Goal: Task Accomplishment & Management: Manage account settings

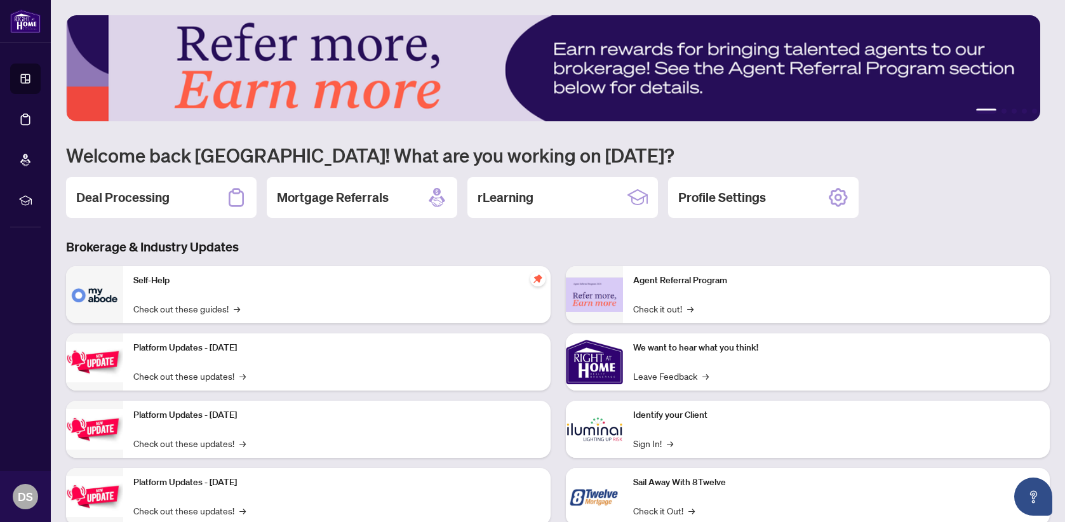
scroll to position [36, 0]
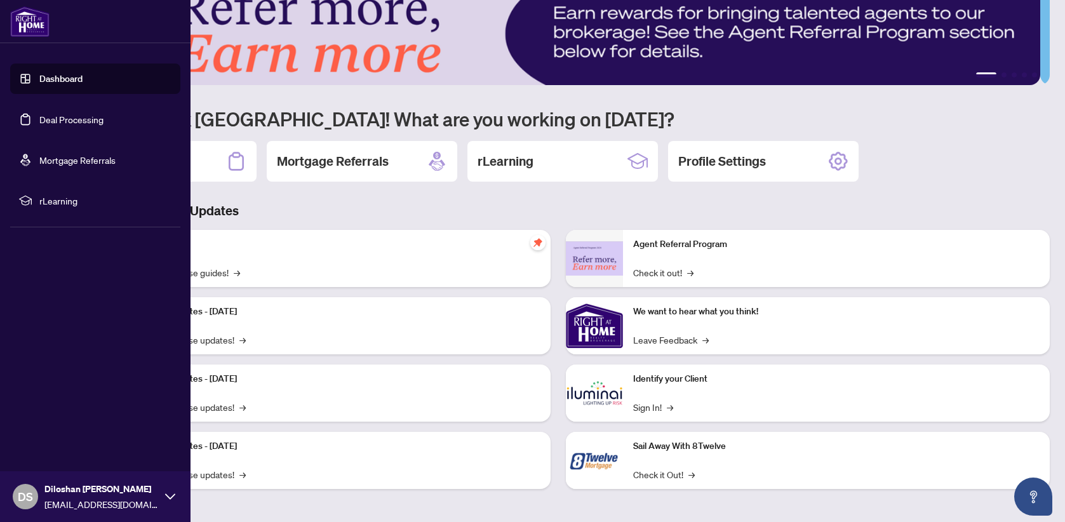
click at [39, 73] on link "Dashboard" at bounding box center [60, 78] width 43 height 11
click at [83, 117] on link "Deal Processing" at bounding box center [71, 119] width 64 height 11
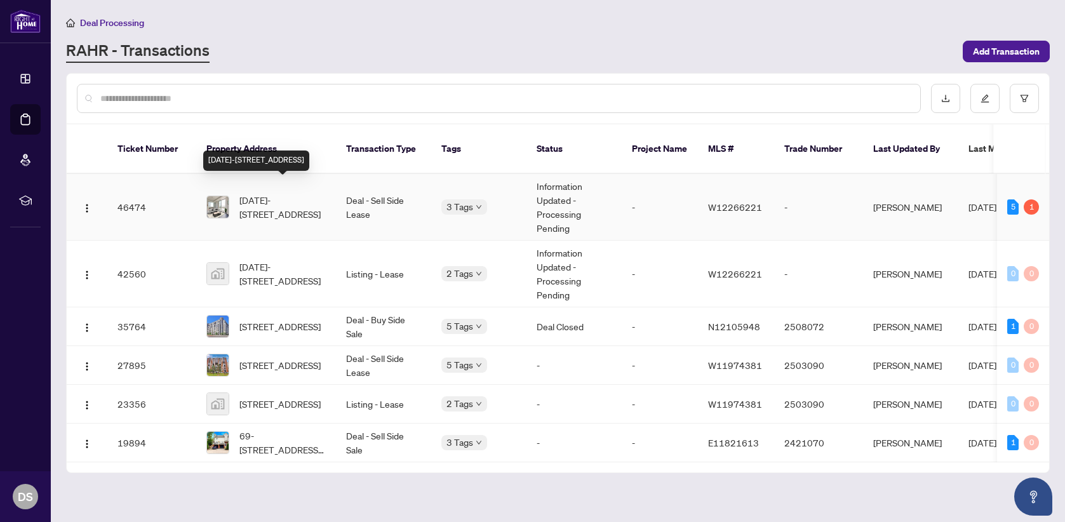
click at [297, 193] on span "[DATE]-[STREET_ADDRESS]" at bounding box center [282, 207] width 86 height 28
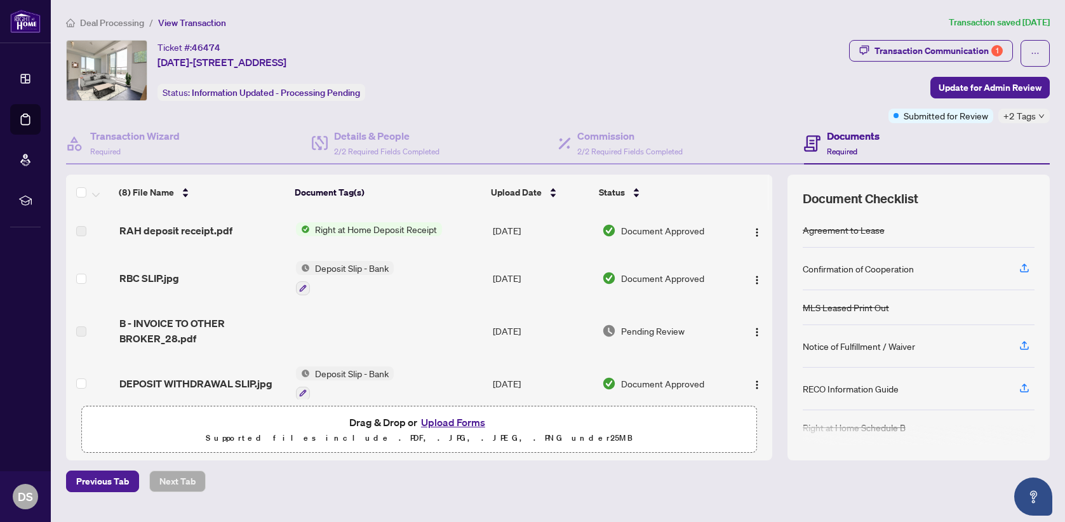
click at [382, 227] on span "Right at Home Deposit Receipt" at bounding box center [376, 229] width 132 height 14
click at [375, 271] on span "Right at Home Deposit Receipt" at bounding box center [371, 271] width 132 height 14
click at [752, 232] on img "button" at bounding box center [757, 232] width 10 height 10
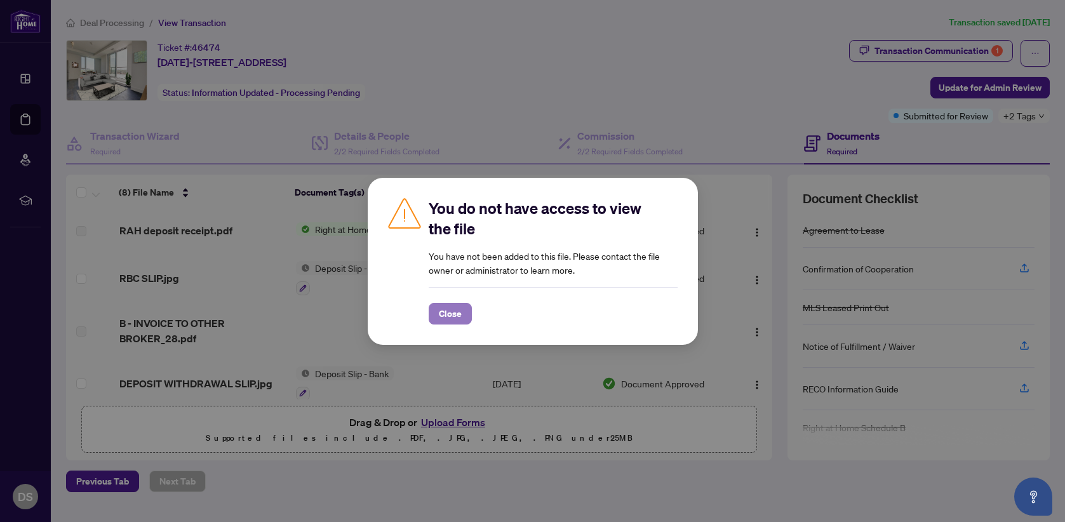
click at [458, 313] on span "Close" at bounding box center [450, 314] width 23 height 20
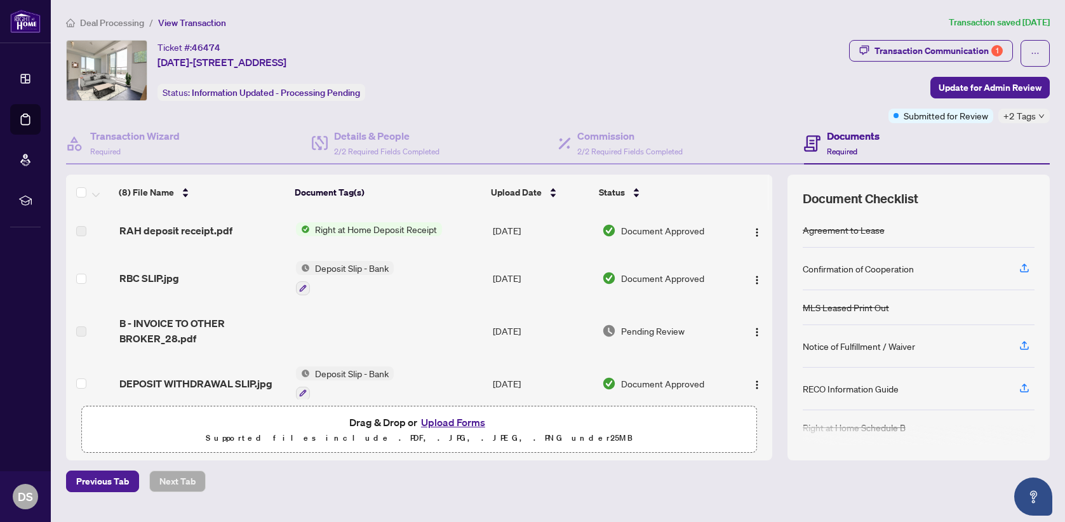
click at [365, 229] on span "Right at Home Deposit Receipt" at bounding box center [376, 229] width 132 height 14
click at [83, 227] on label at bounding box center [81, 231] width 10 height 14
click at [321, 231] on span "Right at Home Deposit Receipt" at bounding box center [376, 229] width 132 height 14
click at [333, 271] on span "Right at Home Deposit Receipt" at bounding box center [371, 271] width 132 height 14
click at [455, 194] on th "Document Tag(s)" at bounding box center [388, 193] width 196 height 36
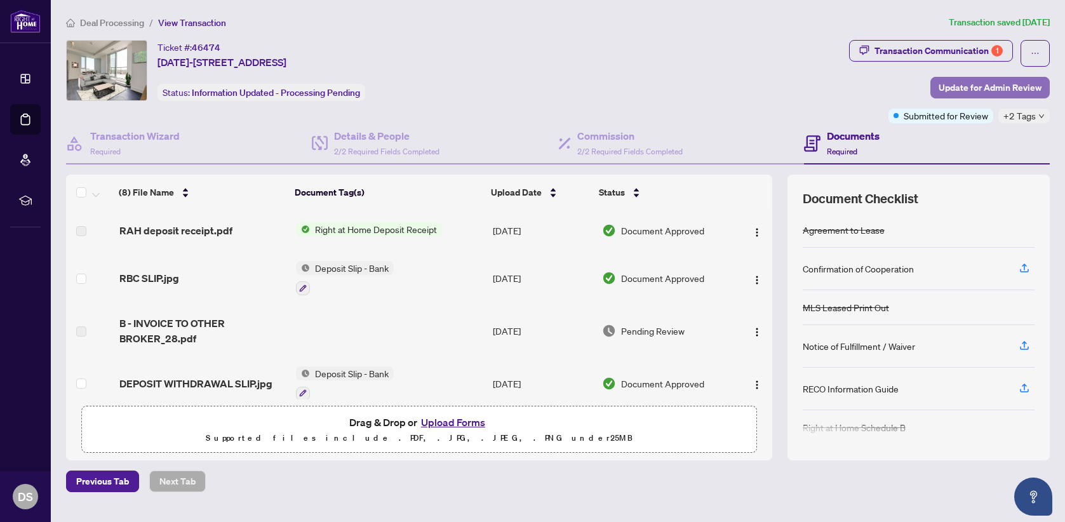
click at [983, 86] on span "Update for Admin Review" at bounding box center [990, 87] width 103 height 20
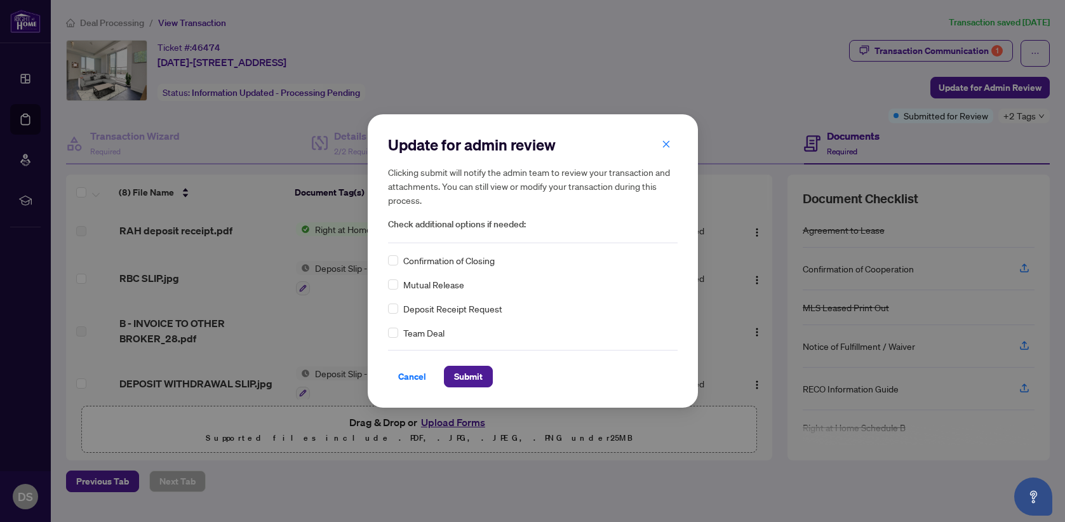
click at [474, 265] on span "Confirmation of Closing" at bounding box center [448, 260] width 91 height 14
click at [473, 376] on span "Submit" at bounding box center [468, 376] width 29 height 20
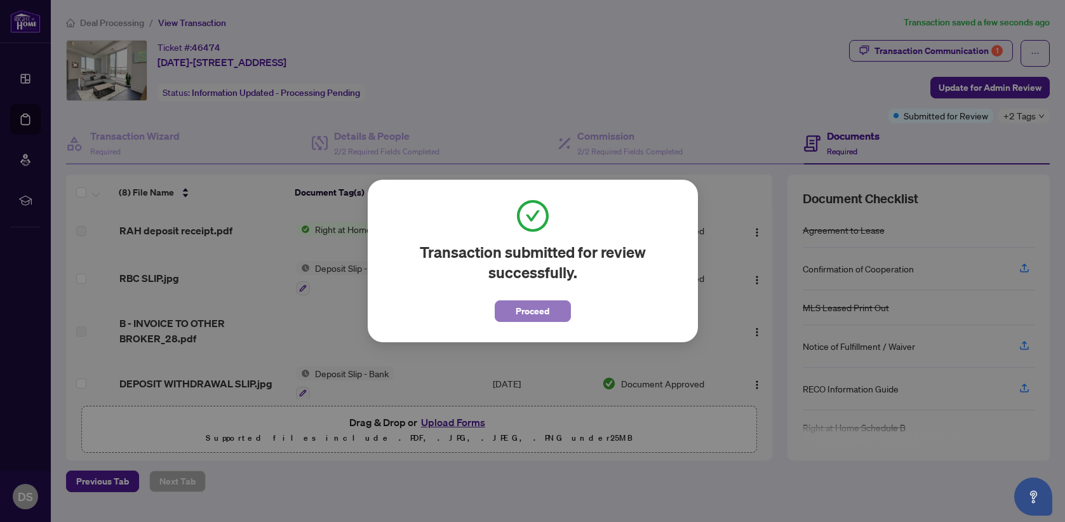
click at [523, 310] on span "Proceed" at bounding box center [533, 311] width 34 height 20
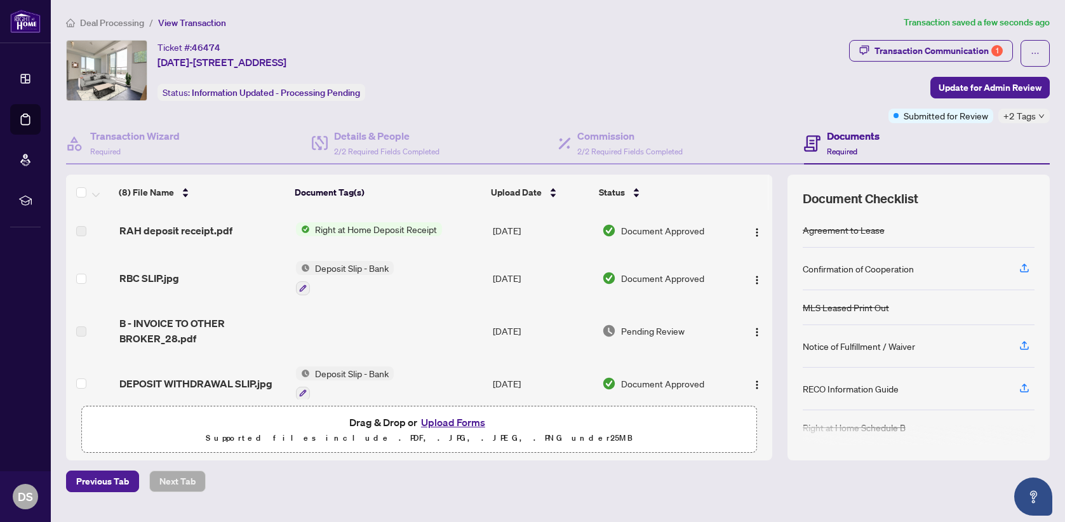
click at [403, 229] on span "Right at Home Deposit Receipt" at bounding box center [376, 229] width 132 height 14
click at [409, 273] on span "Right at Home Deposit Receipt" at bounding box center [371, 271] width 132 height 14
click at [502, 107] on div "Ticket #: 46474 [DATE][STREET_ADDRESS] Status: Information Updated - Processing…" at bounding box center [455, 81] width 783 height 83
click at [581, 76] on div "Ticket #: 46474 [DATE][STREET_ADDRESS] Status: Information Updated - Processing…" at bounding box center [455, 70] width 778 height 61
click at [381, 231] on span "Right at Home Deposit Receipt" at bounding box center [376, 229] width 132 height 14
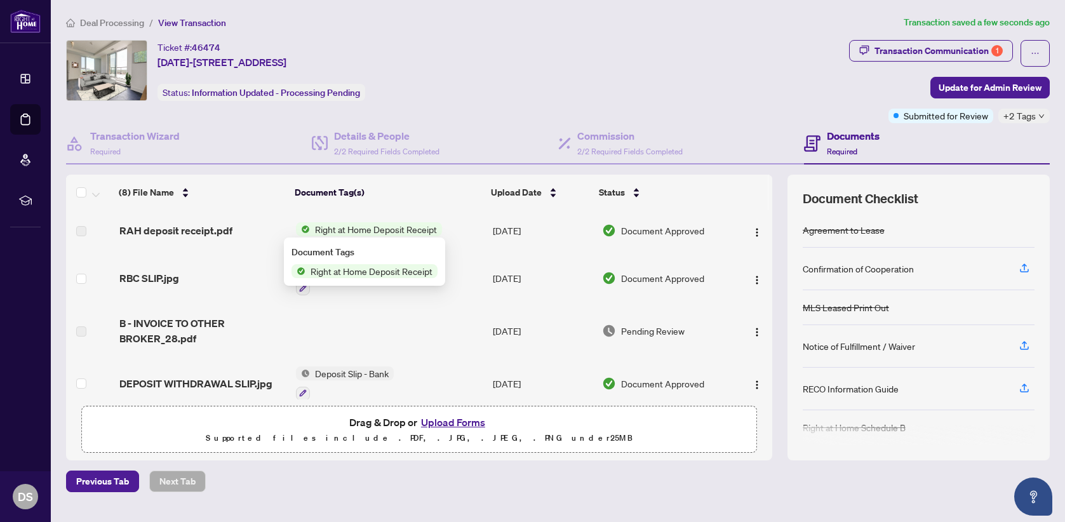
click at [375, 271] on span "Right at Home Deposit Receipt" at bounding box center [371, 271] width 132 height 14
click at [486, 103] on div "Ticket #: 46474 [DATE][STREET_ADDRESS] Status: Information Updated - Processing…" at bounding box center [455, 81] width 783 height 83
click at [392, 225] on span "Right at Home Deposit Receipt" at bounding box center [376, 229] width 132 height 14
click at [391, 271] on span "Right at Home Deposit Receipt" at bounding box center [371, 271] width 132 height 14
click at [468, 100] on div "Ticket #: 46474 [DATE][STREET_ADDRESS] Status: Information Updated - Processing…" at bounding box center [455, 81] width 783 height 83
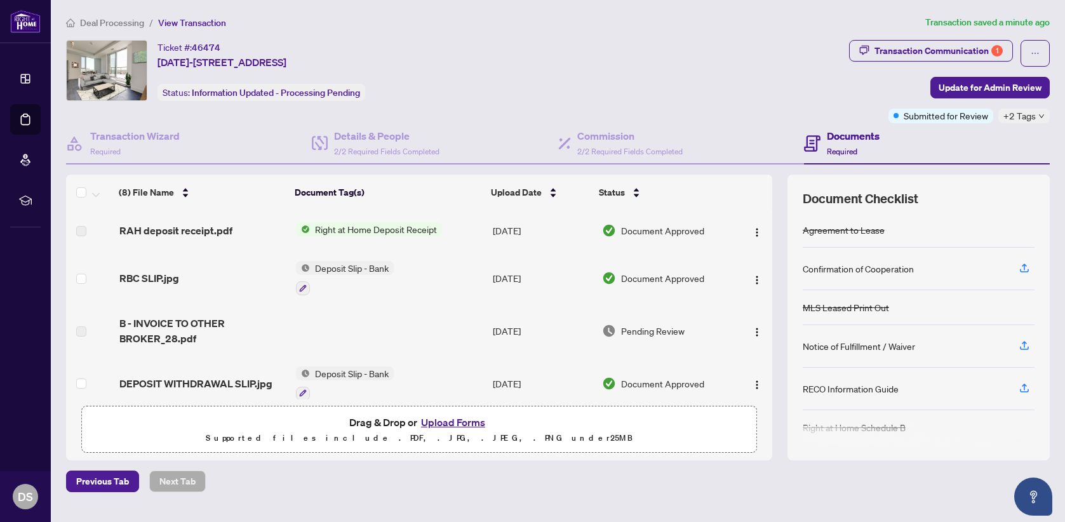
click at [387, 231] on span "Right at Home Deposit Receipt" at bounding box center [376, 229] width 132 height 14
click at [469, 99] on div "Ticket #: 46474 [DATE][STREET_ADDRESS] Status: Information Updated - Processing…" at bounding box center [455, 70] width 778 height 61
click at [389, 227] on span "Right at Home Deposit Receipt" at bounding box center [376, 229] width 132 height 14
click at [502, 66] on div "Ticket #: 46474 [DATE][STREET_ADDRESS] Status: Information Updated - Processing…" at bounding box center [455, 70] width 778 height 61
click at [374, 225] on span "Right at Home Deposit Receipt" at bounding box center [376, 229] width 132 height 14
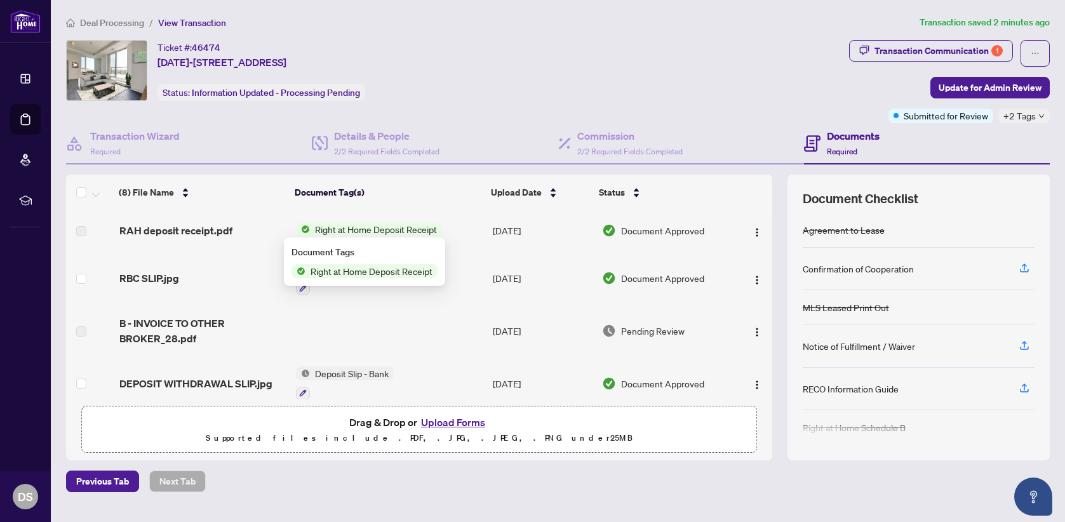
click at [398, 274] on span "Right at Home Deposit Receipt" at bounding box center [371, 271] width 132 height 14
click at [482, 95] on div "Ticket #: 46474 [DATE][STREET_ADDRESS] Status: Information Updated - Processing…" at bounding box center [455, 70] width 778 height 61
click at [594, 71] on div "Ticket #: 46474 [DATE][STREET_ADDRESS] Status: Information Updated - Processing…" at bounding box center [455, 70] width 778 height 61
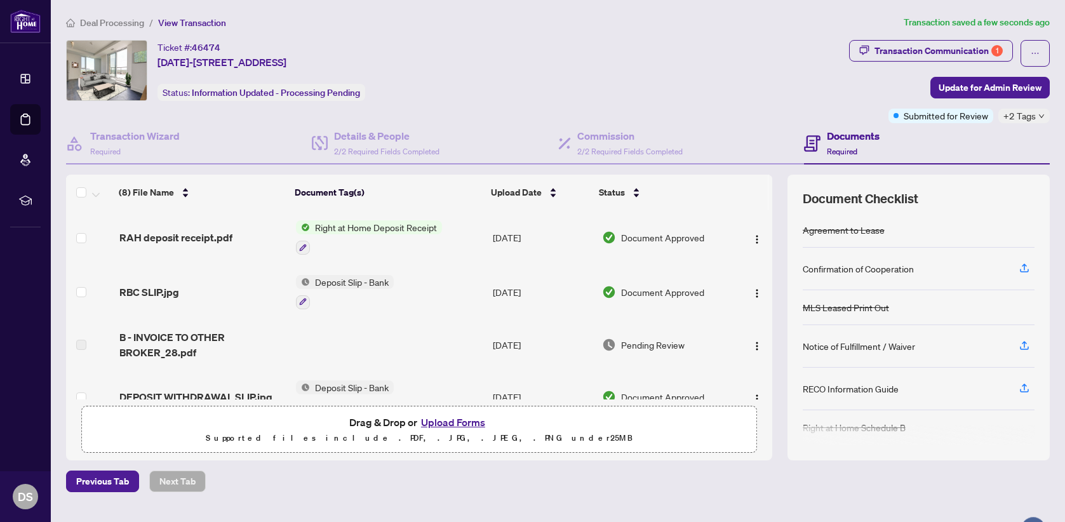
click at [356, 229] on span "Right at Home Deposit Receipt" at bounding box center [376, 227] width 132 height 14
click at [380, 289] on span "Right at Home Deposit Receipt" at bounding box center [371, 289] width 132 height 14
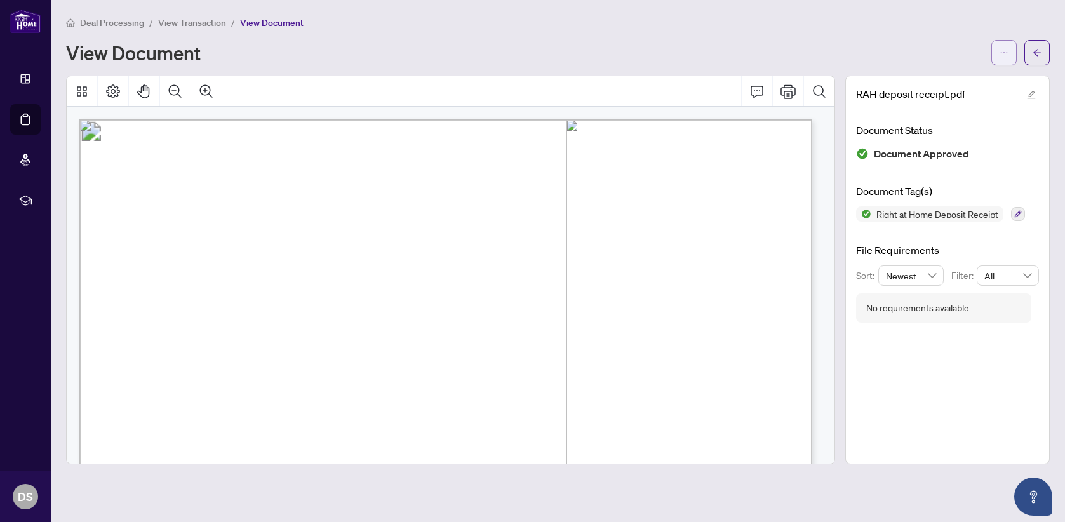
click at [1008, 51] on icon "ellipsis" at bounding box center [1004, 52] width 9 height 9
click at [958, 77] on span "Download" at bounding box center [958, 80] width 97 height 14
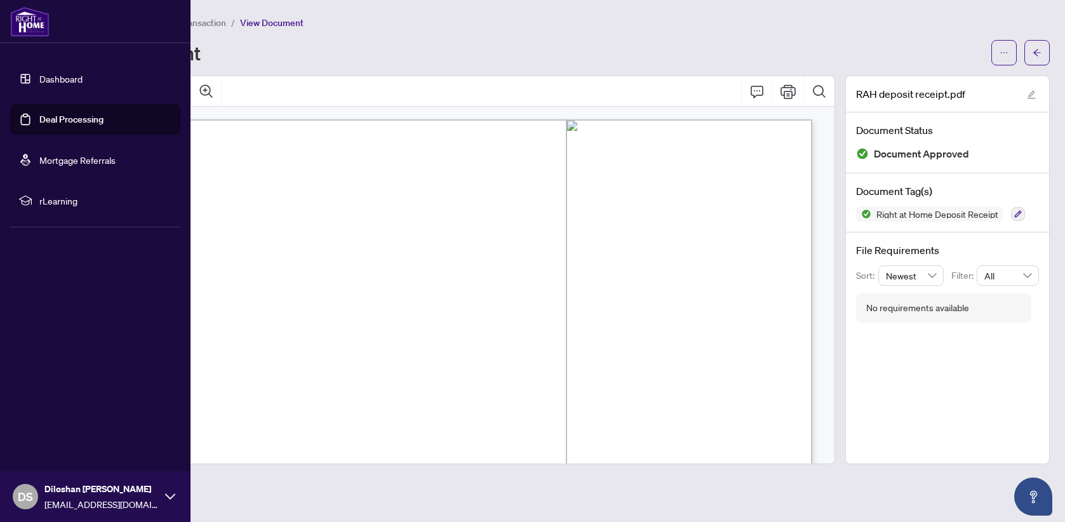
click at [52, 114] on link "Deal Processing" at bounding box center [71, 119] width 64 height 11
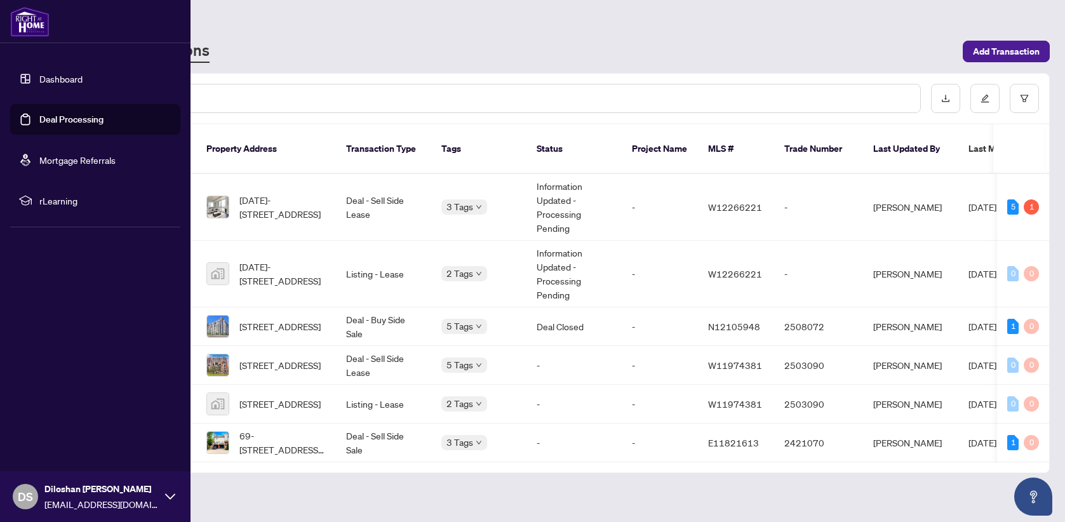
click at [175, 497] on icon at bounding box center [170, 497] width 10 height 10
click at [55, 419] on span "Logout" at bounding box center [51, 421] width 29 height 20
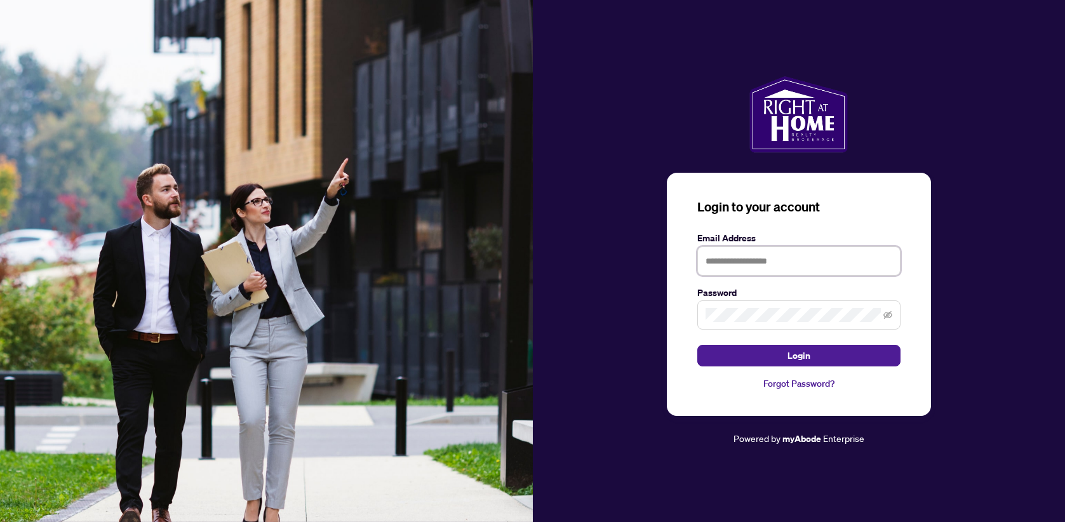
type input "**********"
